Goal: Information Seeking & Learning: Check status

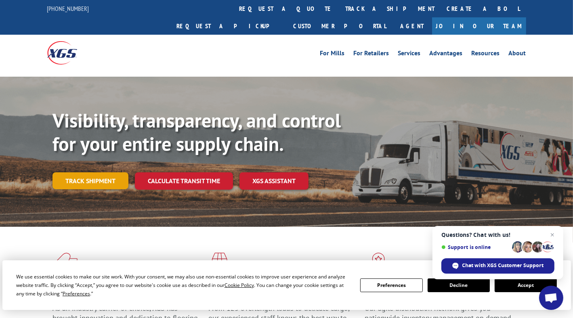
click at [101, 172] on link "Track shipment" at bounding box center [91, 180] width 76 height 17
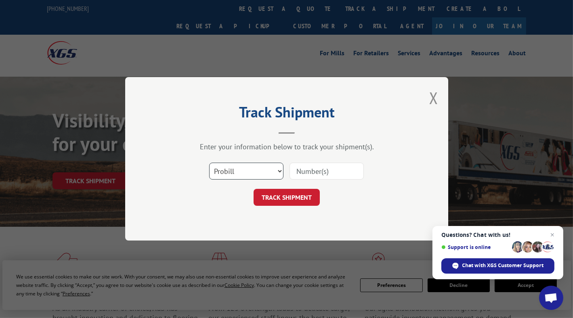
click at [273, 166] on select "Select category... Probill BOL PO" at bounding box center [246, 171] width 74 height 17
select select "bol"
click at [209, 163] on select "Select category... Probill BOL PO" at bounding box center [246, 171] width 74 height 17
click at [323, 177] on input at bounding box center [327, 171] width 74 height 17
paste input "54390926"
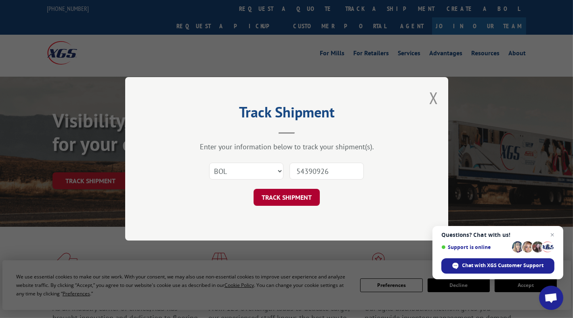
type input "54390926"
click at [304, 198] on button "TRACK SHIPMENT" at bounding box center [287, 197] width 66 height 17
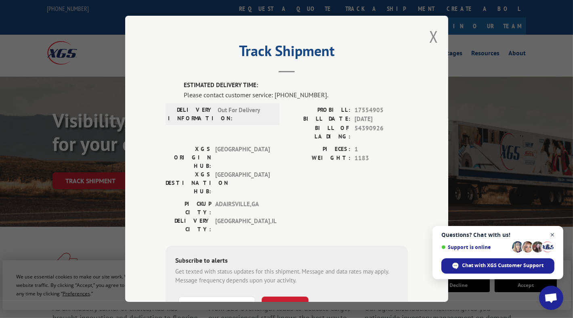
click at [554, 236] on span "Open chat" at bounding box center [553, 235] width 10 height 10
